Goal: Find specific page/section: Find specific page/section

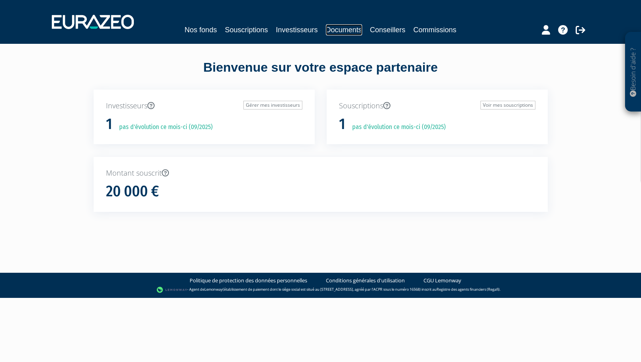
click at [338, 29] on link "Documents" at bounding box center [344, 29] width 36 height 11
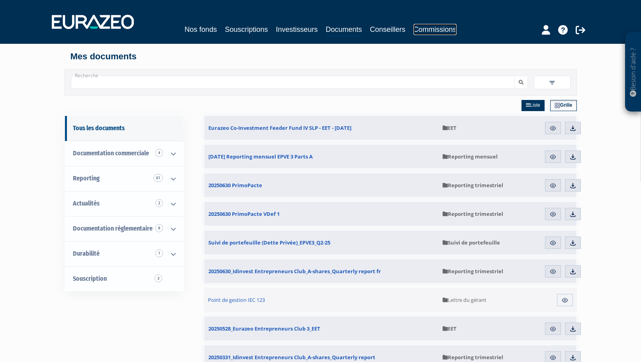
click at [436, 29] on link "Commissions" at bounding box center [435, 29] width 43 height 11
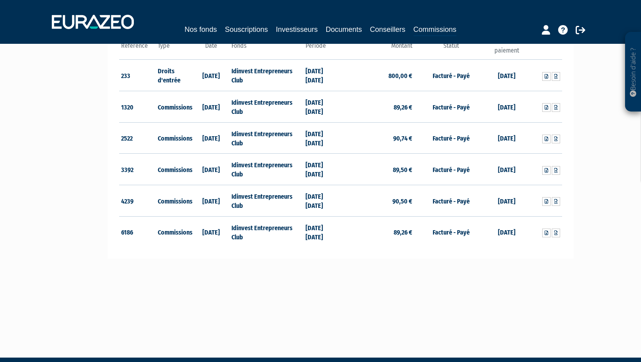
scroll to position [153, 0]
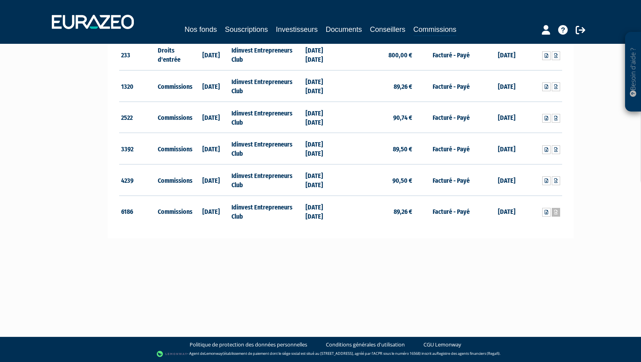
click at [557, 213] on icon at bounding box center [556, 212] width 4 height 5
click at [557, 181] on icon at bounding box center [556, 181] width 4 height 5
